Goal: Task Accomplishment & Management: Manage account settings

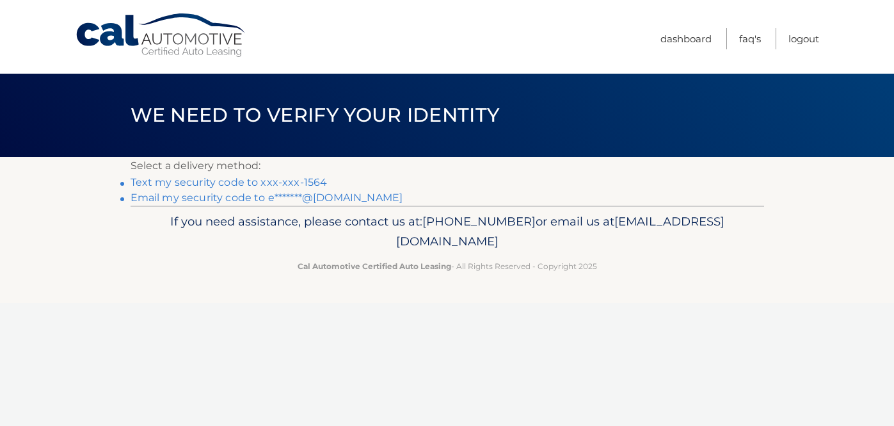
click at [268, 186] on link "Text my security code to xxx-xxx-1564" at bounding box center [229, 182] width 197 height 12
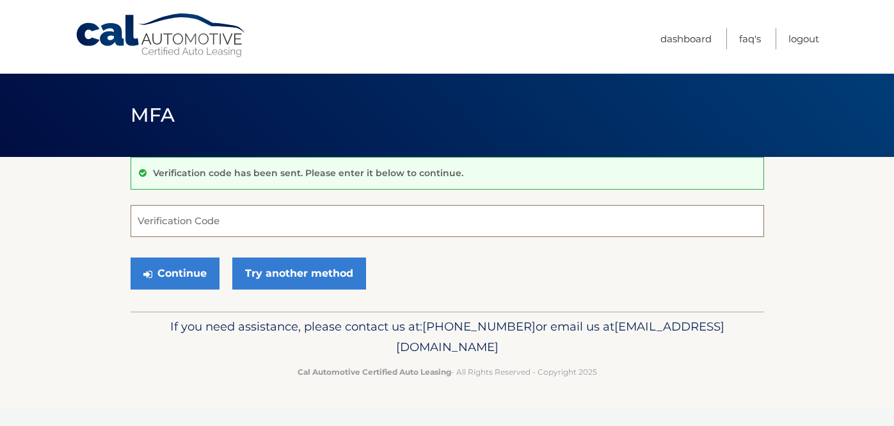
click at [573, 214] on input "Verification Code" at bounding box center [448, 221] width 634 height 32
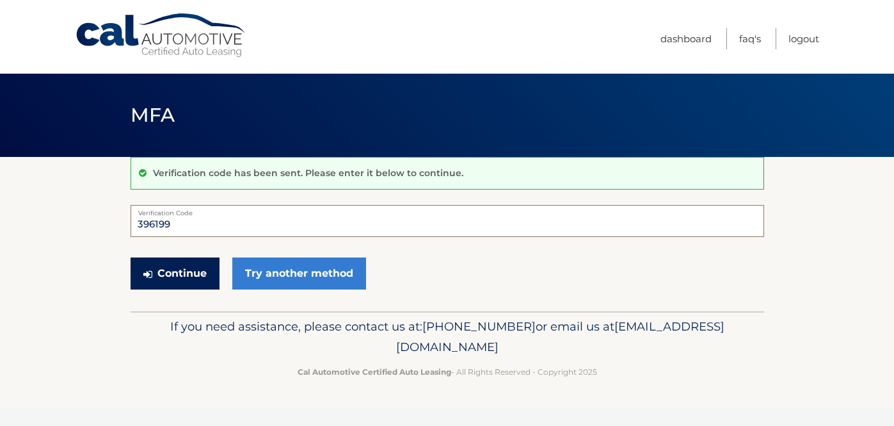
type input "396199"
click at [162, 265] on button "Continue" at bounding box center [175, 273] width 89 height 32
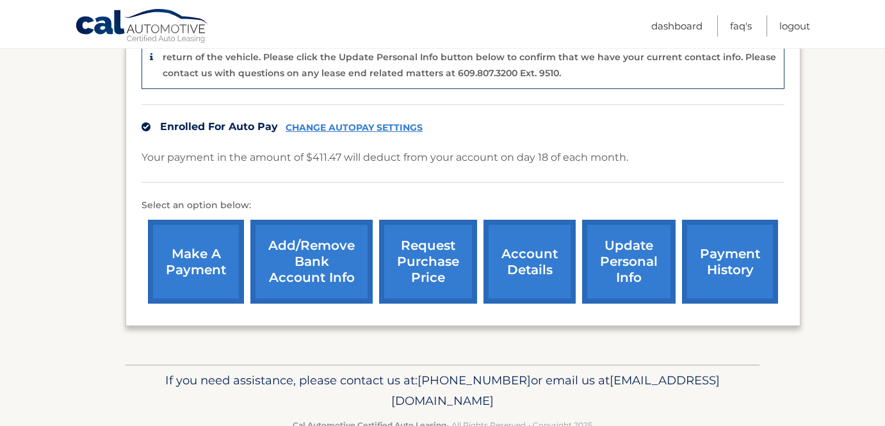
scroll to position [380, 0]
